Goal: Check status: Check status

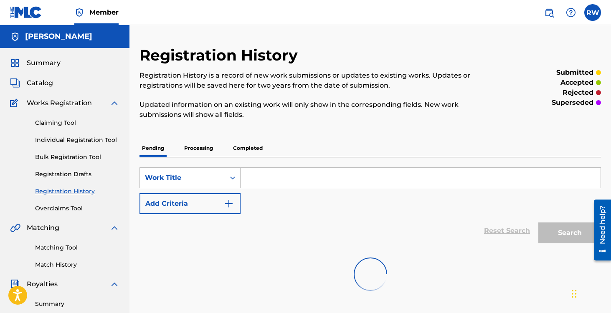
click at [193, 148] on p "Processing" at bounding box center [199, 148] width 34 height 18
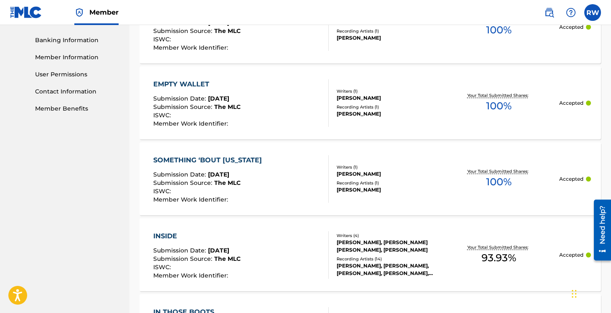
scroll to position [674, 0]
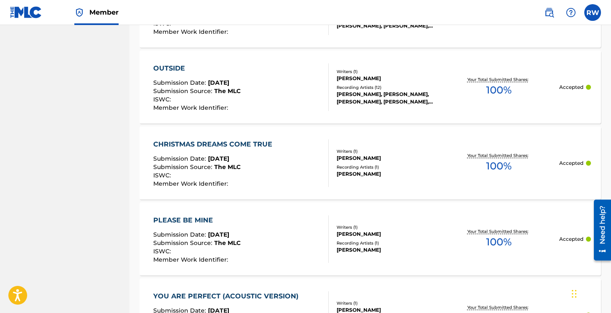
click at [355, 75] on div "[PERSON_NAME]" at bounding box center [386, 79] width 101 height 8
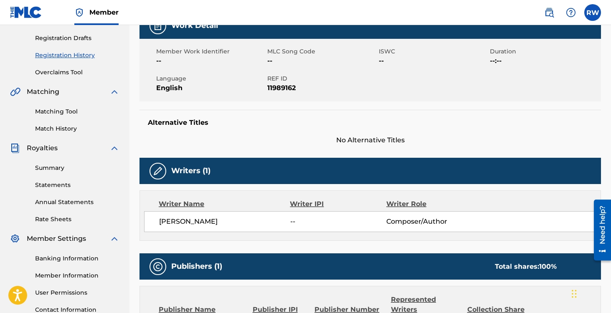
scroll to position [151, 0]
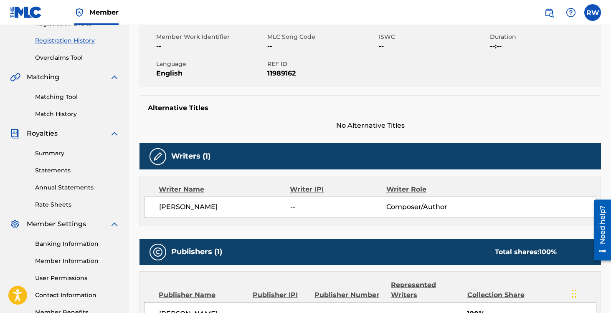
click at [154, 156] on img at bounding box center [158, 156] width 10 height 10
click at [208, 194] on div "Writer Name" at bounding box center [224, 189] width 131 height 10
click at [300, 197] on div "[PERSON_NAME] -- Composer/Author" at bounding box center [370, 207] width 452 height 21
click at [301, 187] on div "Writer IPI" at bounding box center [338, 189] width 96 height 10
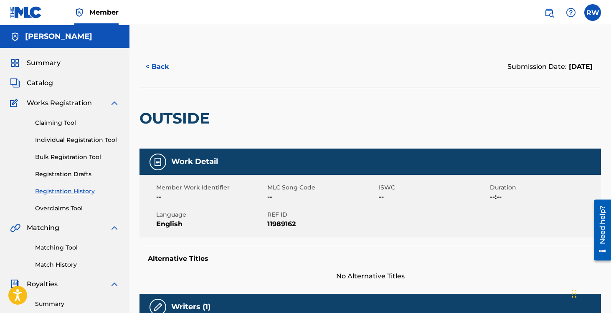
click at [39, 65] on span "Summary" at bounding box center [44, 63] width 34 height 10
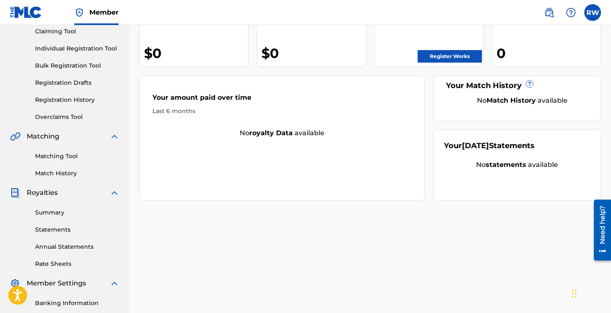
scroll to position [80, 0]
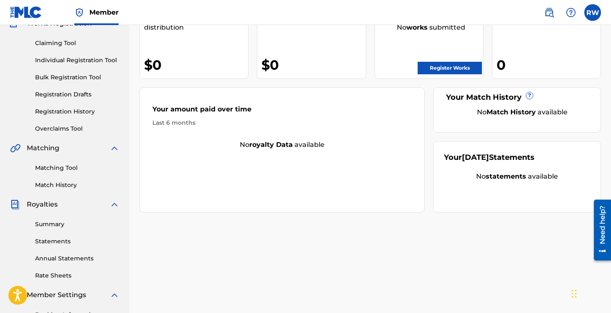
click at [51, 111] on link "Registration History" at bounding box center [77, 111] width 84 height 9
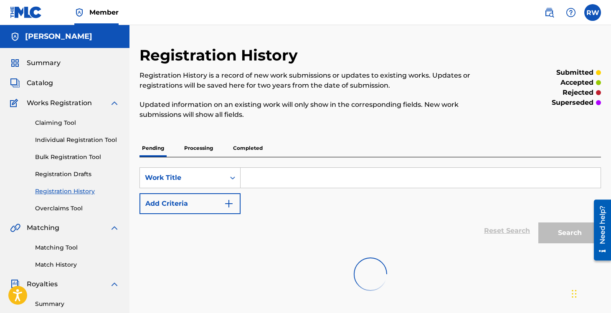
click at [185, 145] on p "Processing" at bounding box center [199, 148] width 34 height 18
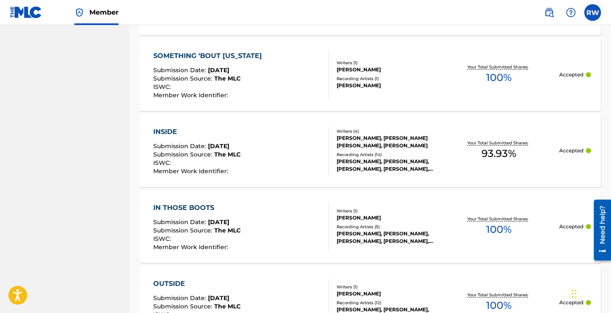
scroll to position [809, 0]
